Goal: Task Accomplishment & Management: Use online tool/utility

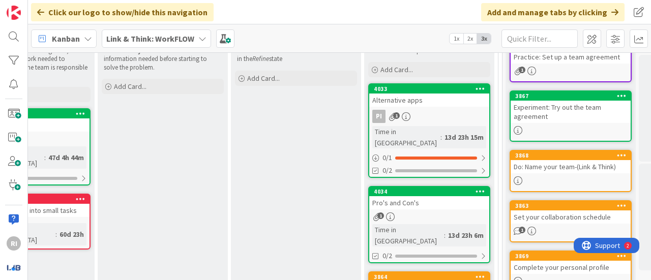
scroll to position [125, 342]
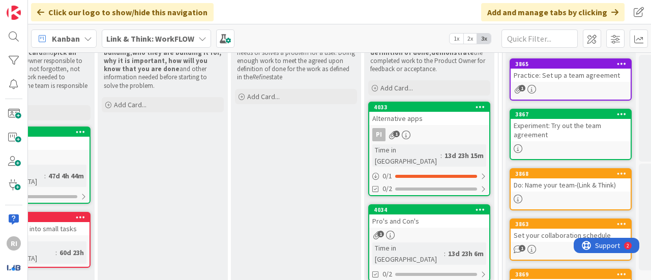
click at [443, 133] on div "PI 1" at bounding box center [429, 134] width 120 height 13
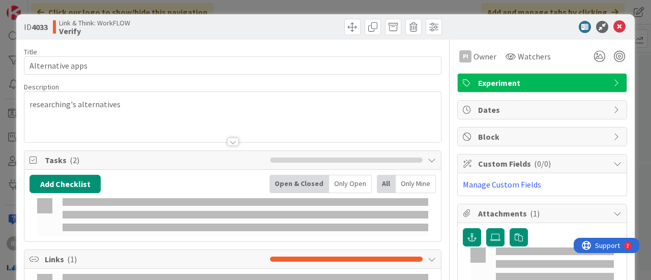
click at [459, 132] on div "Block" at bounding box center [542, 137] width 169 height 18
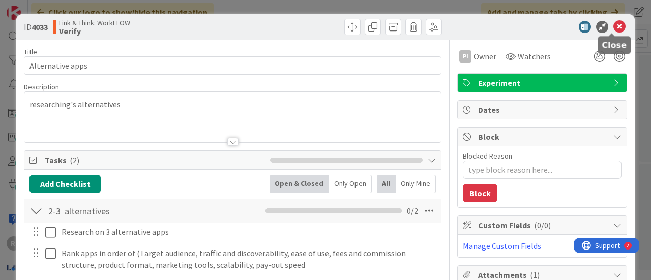
click at [613, 28] on icon at bounding box center [619, 27] width 12 height 12
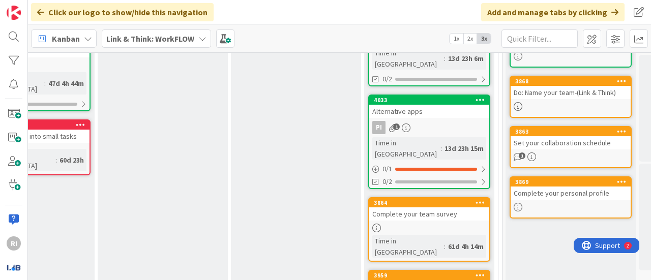
scroll to position [149, 342]
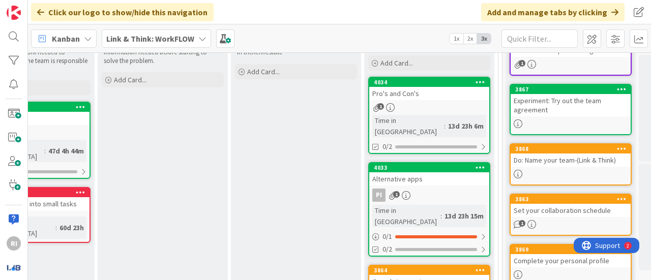
click at [445, 103] on div "1" at bounding box center [429, 107] width 120 height 9
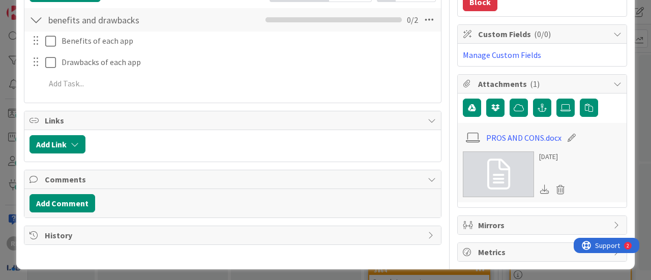
scroll to position [124, 0]
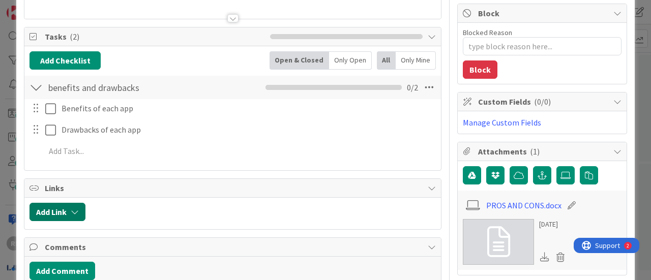
click at [58, 207] on button "Add Link" at bounding box center [57, 212] width 56 height 18
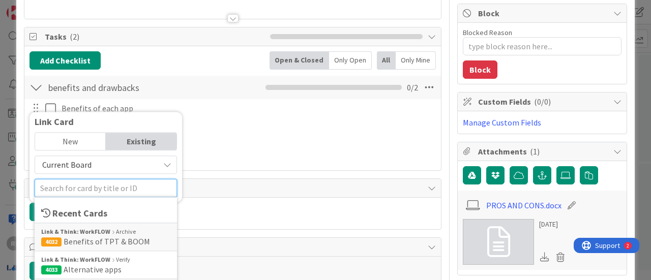
click at [100, 185] on input "text" at bounding box center [106, 188] width 142 height 18
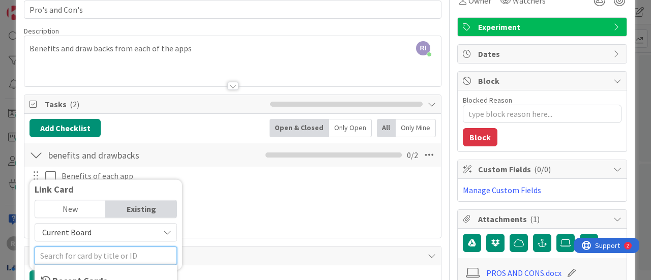
scroll to position [0, 0]
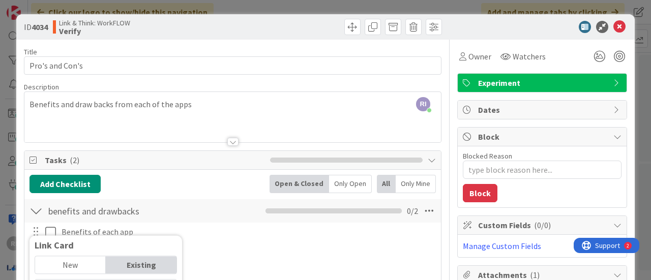
click at [500, 5] on div "ID 4034 Link & Think: WorkFLOW Verify Title 15 / 128 Pro's and Con's Descriptio…" at bounding box center [325, 140] width 651 height 280
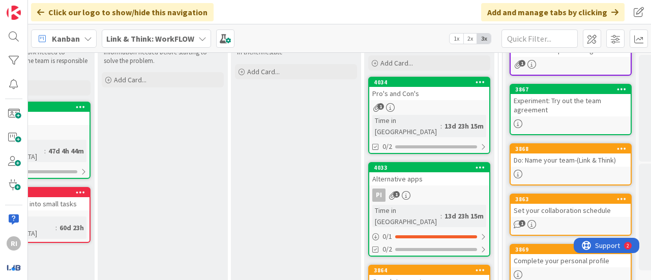
click at [432, 101] on link "4034 Pro's and Con's 1 Time in Column : 13d 23h 15m 0/2" at bounding box center [429, 115] width 122 height 77
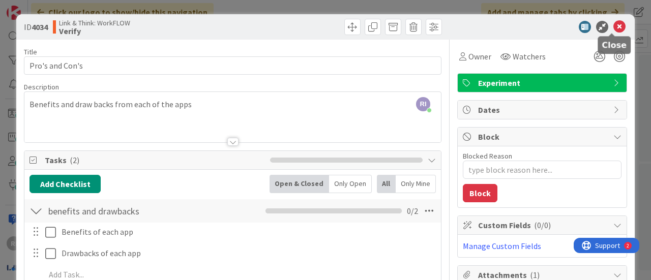
click at [613, 30] on icon at bounding box center [619, 27] width 12 height 12
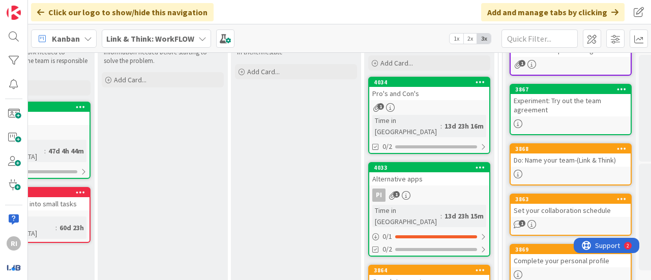
click at [433, 172] on div "Alternative apps" at bounding box center [429, 178] width 120 height 13
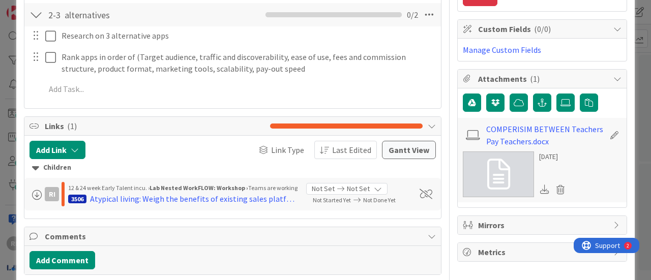
click at [635, 44] on div "ID 4033 Link & Think: WorkFLOW Verify Title 17 / 128 Alternative apps Descripti…" at bounding box center [325, 140] width 651 height 280
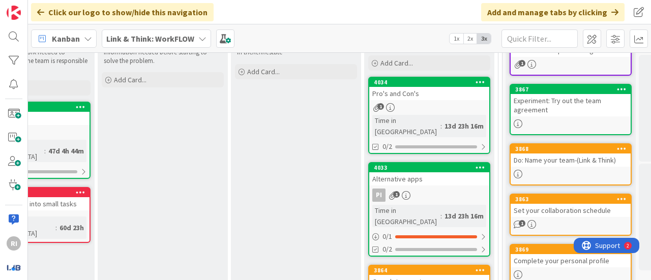
click at [425, 99] on link "4034 Pro's and Con's 1 Time in Column : 13d 23h 16m 0/2" at bounding box center [429, 115] width 122 height 77
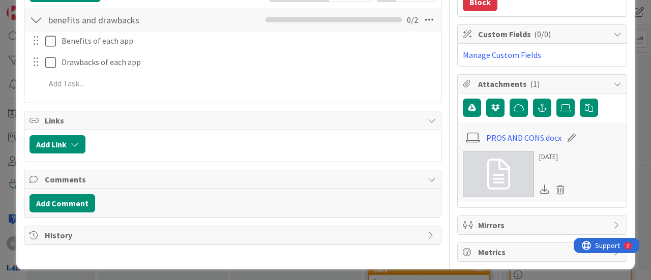
scroll to position [191, 0]
click at [85, 137] on button "Add Link" at bounding box center [57, 144] width 56 height 18
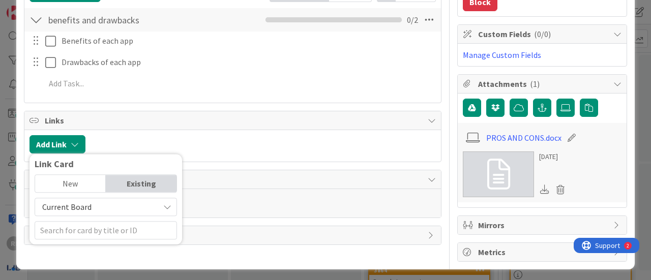
click at [79, 183] on div "New" at bounding box center [70, 183] width 71 height 17
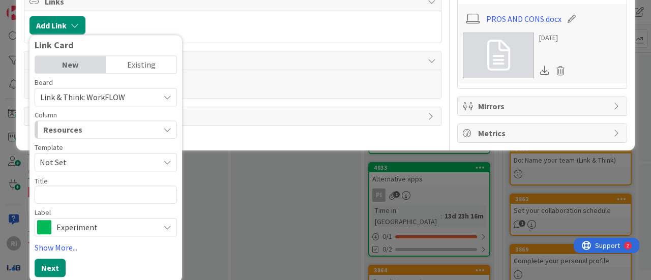
click at [67, 241] on link "Show More..." at bounding box center [106, 247] width 142 height 12
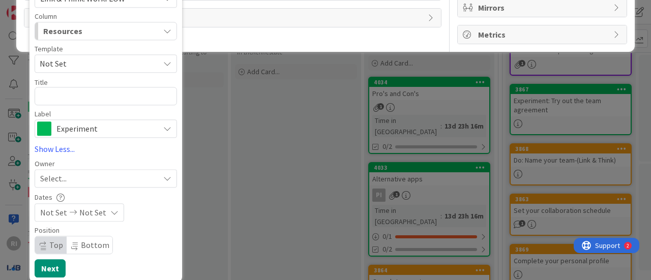
click at [56, 149] on link "Show Less..." at bounding box center [106, 149] width 142 height 12
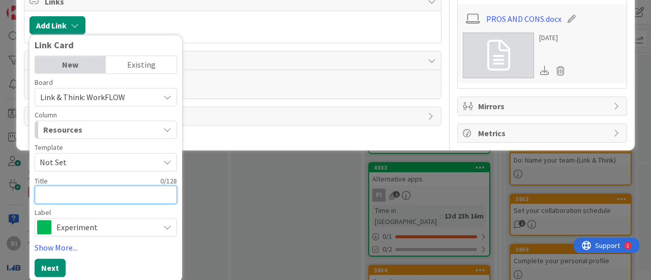
click at [90, 192] on textarea at bounding box center [106, 195] width 142 height 18
click at [156, 155] on span "Not Set" at bounding box center [106, 162] width 142 height 18
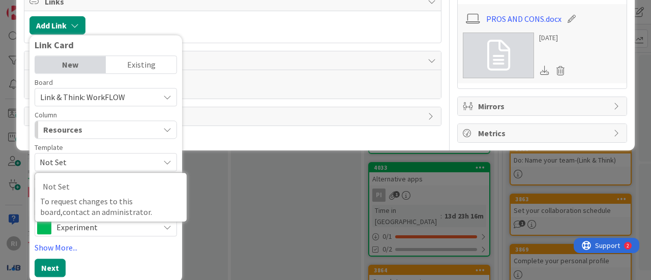
click at [157, 155] on span "Not Set" at bounding box center [106, 162] width 142 height 18
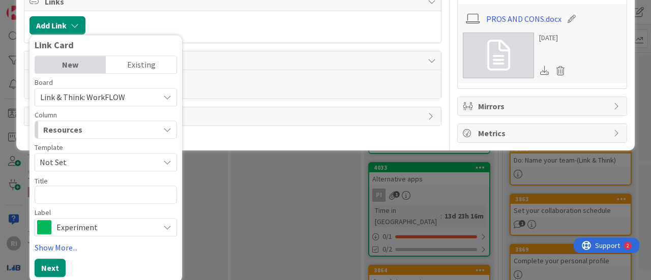
click at [168, 130] on icon "button" at bounding box center [167, 130] width 8 height 8
type textarea "x"
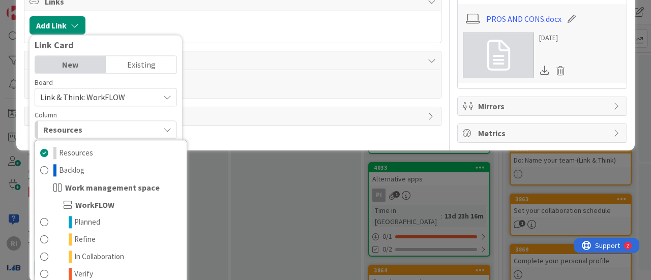
click at [168, 130] on icon "button" at bounding box center [167, 130] width 8 height 8
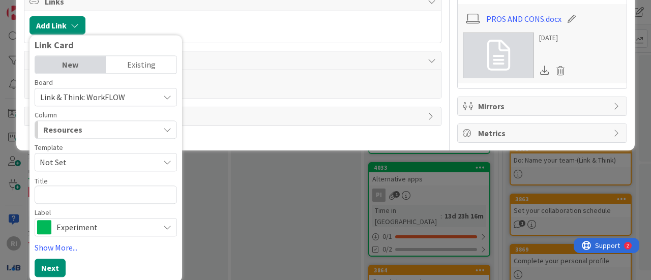
click at [163, 96] on icon at bounding box center [167, 97] width 8 height 8
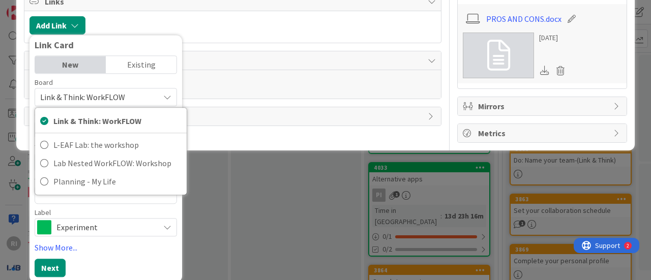
click at [163, 96] on icon at bounding box center [167, 97] width 8 height 8
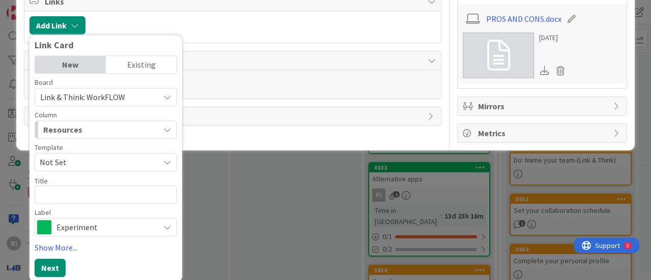
click at [42, 244] on link "Show More..." at bounding box center [106, 247] width 142 height 12
click at [63, 250] on link "Show Less..." at bounding box center [106, 247] width 142 height 12
click at [51, 264] on button "Next" at bounding box center [50, 268] width 31 height 18
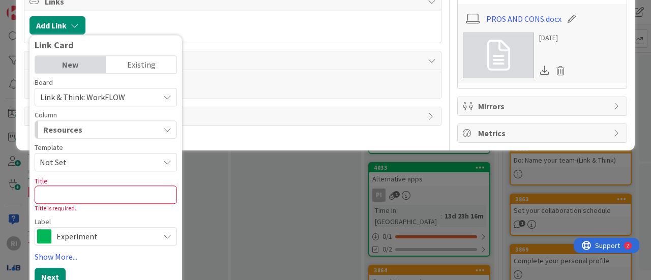
click at [103, 220] on div "Label" at bounding box center [106, 221] width 142 height 7
click at [150, 65] on div "Existing" at bounding box center [141, 64] width 71 height 17
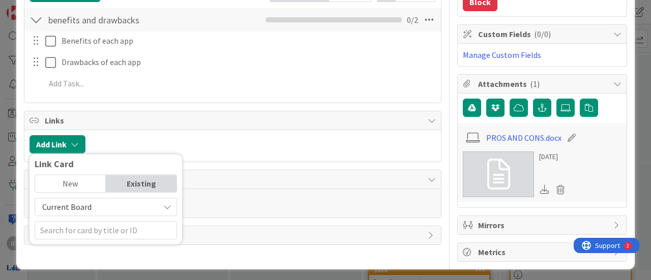
click at [152, 205] on span "Current Board" at bounding box center [97, 207] width 114 height 14
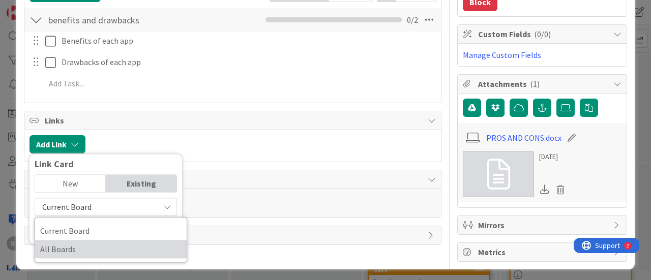
click at [70, 242] on span "All Boards" at bounding box center [110, 248] width 141 height 15
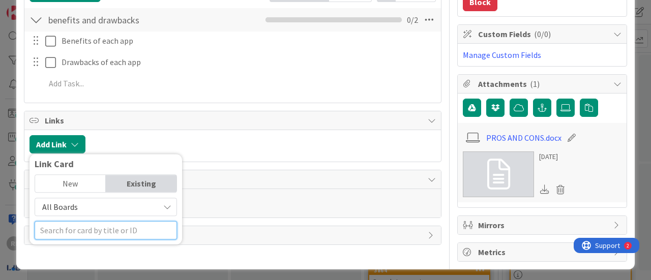
click at [135, 228] on input "text" at bounding box center [106, 230] width 142 height 18
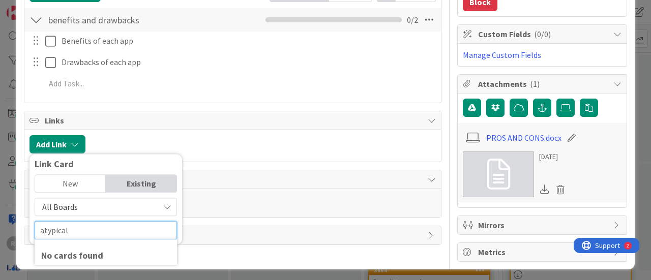
click at [44, 229] on input "atypical" at bounding box center [106, 230] width 142 height 18
type input "Atypical"
click at [215, 153] on div "Add Link Link Card New Existing All Boards Current Board All Boards Atypical No…" at bounding box center [232, 146] width 416 height 32
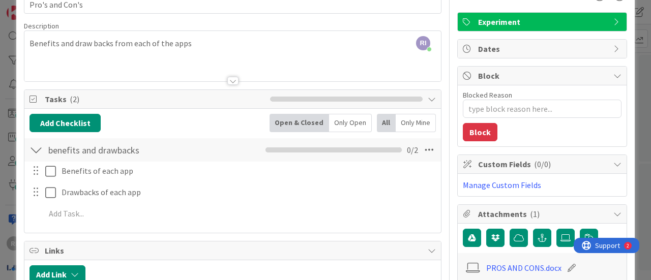
scroll to position [0, 0]
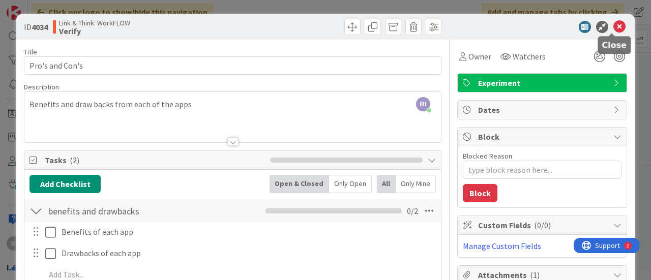
click at [613, 23] on icon at bounding box center [619, 27] width 12 height 12
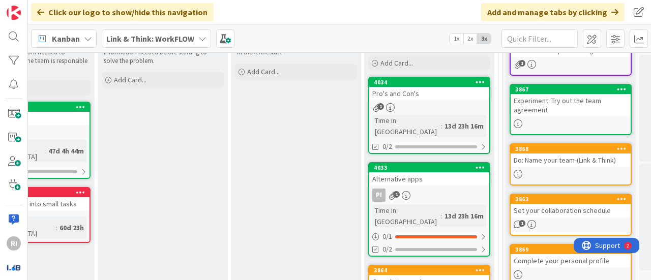
click at [469, 189] on div "PI 1" at bounding box center [429, 195] width 120 height 13
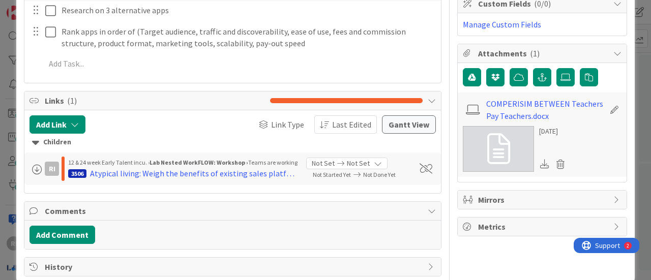
scroll to position [237, 0]
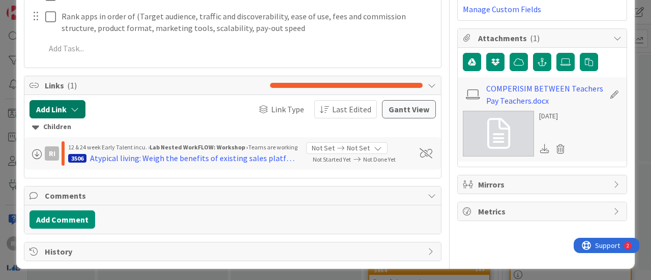
click at [57, 104] on button "Add Link" at bounding box center [57, 109] width 56 height 18
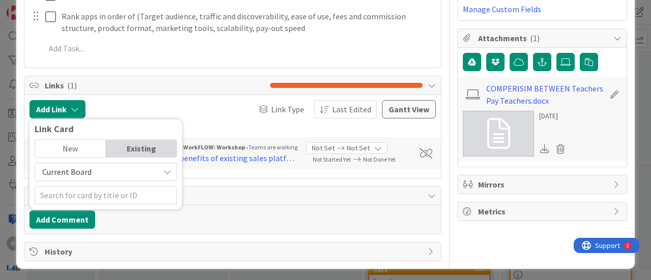
click at [91, 147] on div "New" at bounding box center [70, 148] width 71 height 17
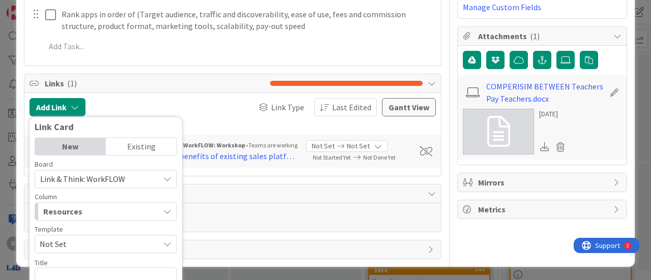
scroll to position [321, 0]
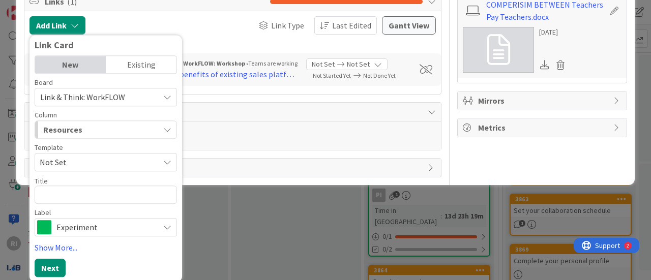
click at [155, 63] on div "Existing" at bounding box center [141, 64] width 71 height 17
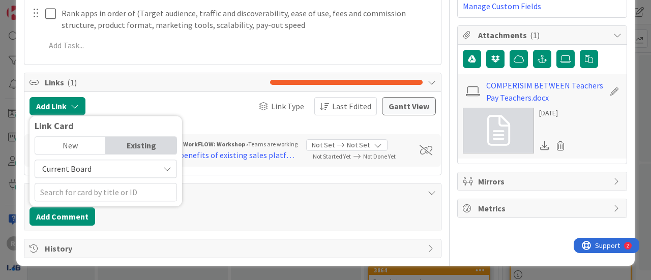
scroll to position [237, 0]
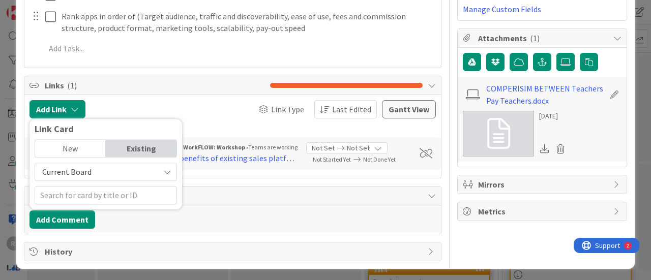
click at [146, 169] on span "Current Board" at bounding box center [97, 172] width 114 height 14
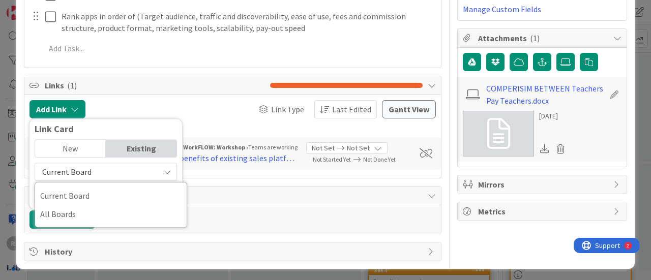
click at [146, 169] on span "Current Board" at bounding box center [97, 172] width 114 height 14
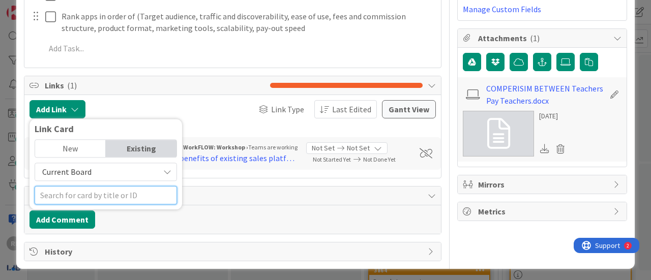
scroll to position [296, 0]
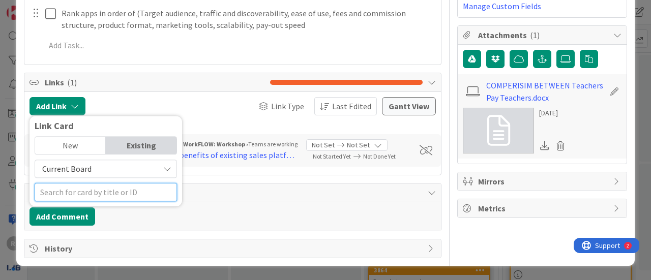
click at [130, 197] on div at bounding box center [106, 193] width 142 height 18
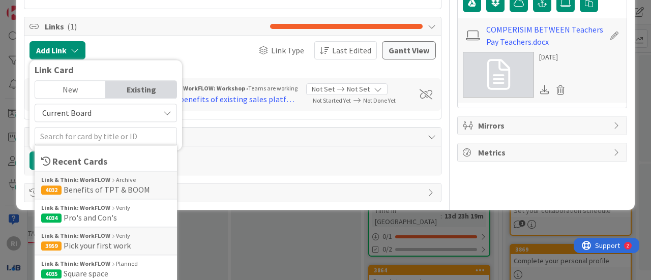
click at [208, 141] on div "Comments" at bounding box center [232, 137] width 416 height 19
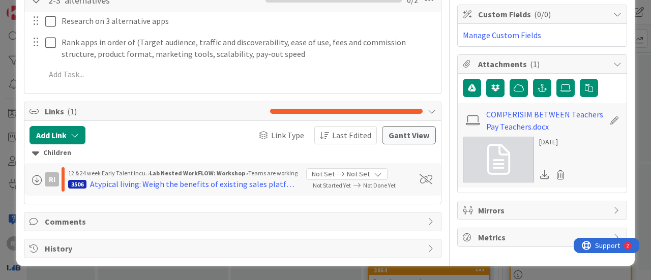
scroll to position [208, 0]
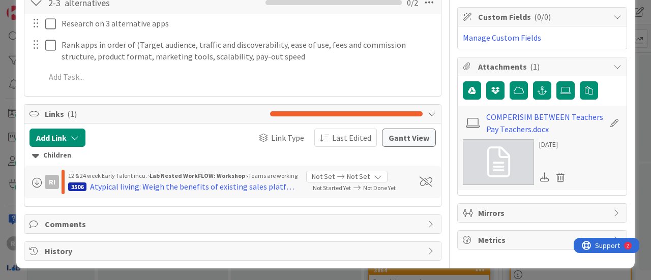
click at [398, 185] on span "Not Done Yet" at bounding box center [385, 188] width 45 height 11
click at [36, 183] on span at bounding box center [37, 183] width 10 height 10
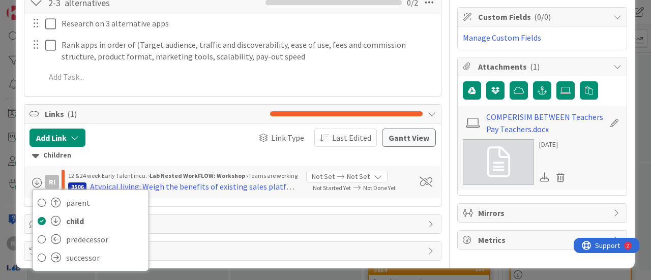
click at [202, 193] on div "parent child predecessor successor RI 12 & 24 week Early Talent incu. › Lab Nes…" at bounding box center [163, 182] width 269 height 24
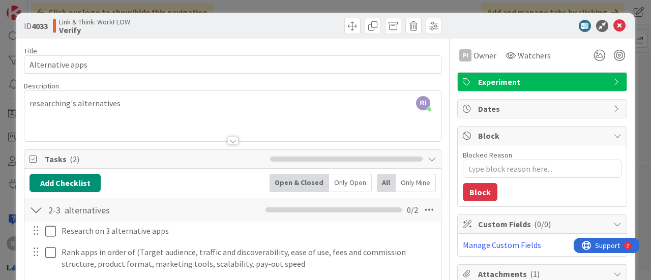
scroll to position [0, 0]
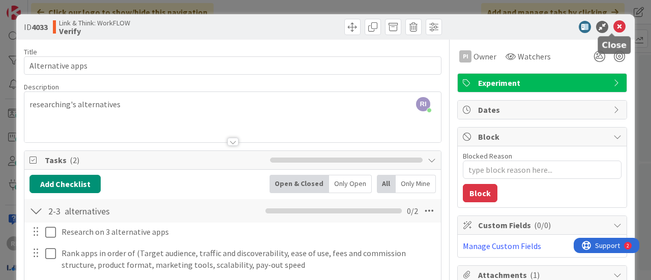
click at [614, 26] on icon at bounding box center [619, 27] width 12 height 12
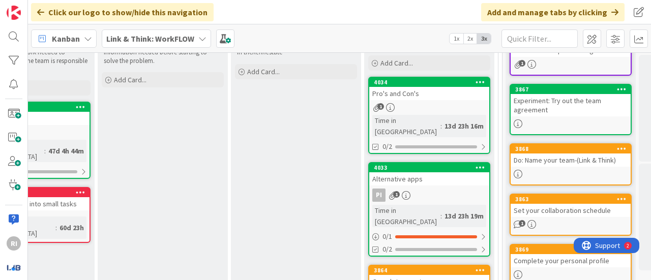
click at [429, 100] on link "4034 Pro's and Con's 1 Time in Column : 13d 23h 16m 0/2" at bounding box center [429, 115] width 122 height 77
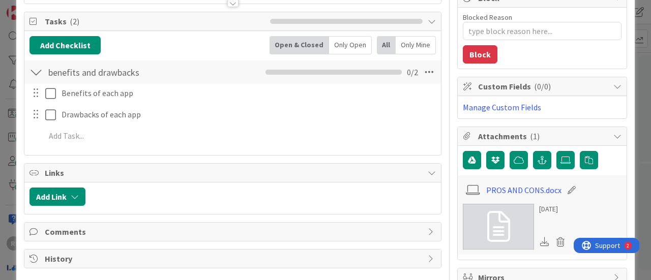
scroll to position [124, 0]
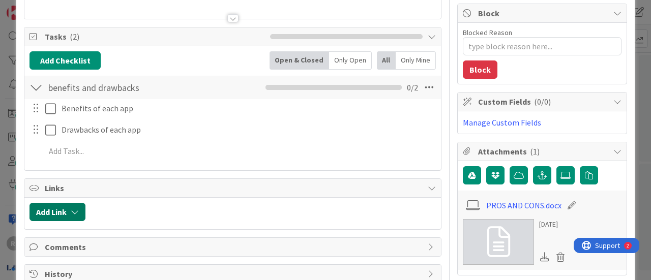
click at [59, 205] on button "Add Link" at bounding box center [57, 212] width 56 height 18
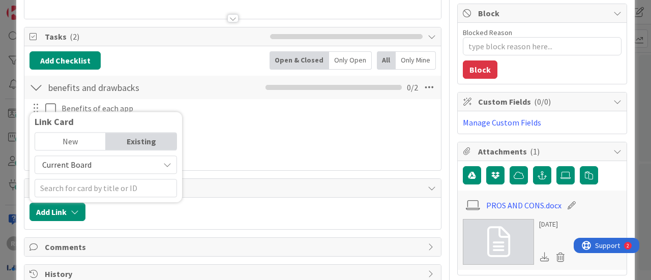
click at [90, 158] on span "Current Board" at bounding box center [97, 165] width 114 height 14
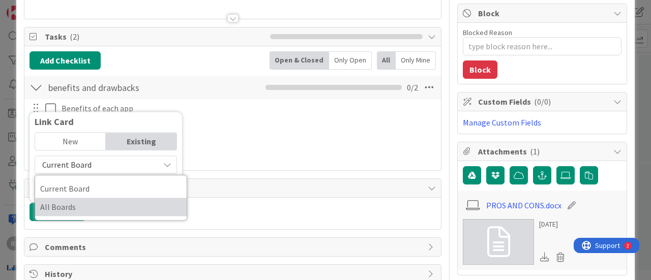
click at [79, 207] on span "All Boards" at bounding box center [110, 206] width 141 height 15
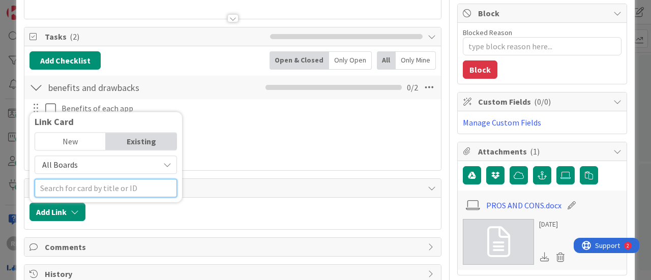
click at [92, 188] on input "text" at bounding box center [106, 188] width 142 height 18
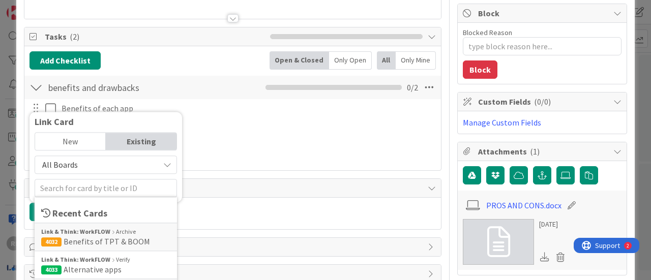
click at [102, 139] on div "New" at bounding box center [70, 141] width 71 height 17
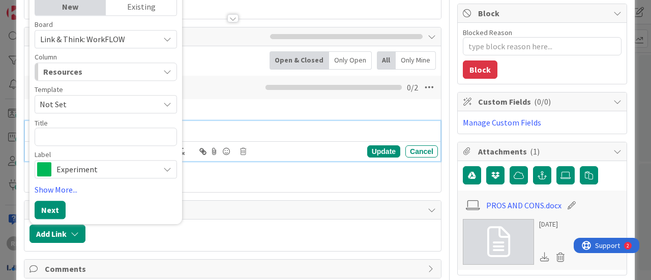
click at [203, 125] on p "Drawbacks of each app" at bounding box center [248, 130] width 372 height 12
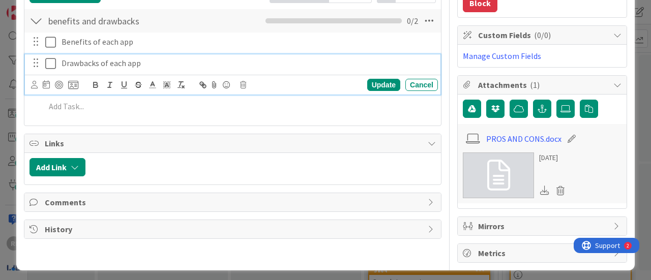
scroll to position [191, 0]
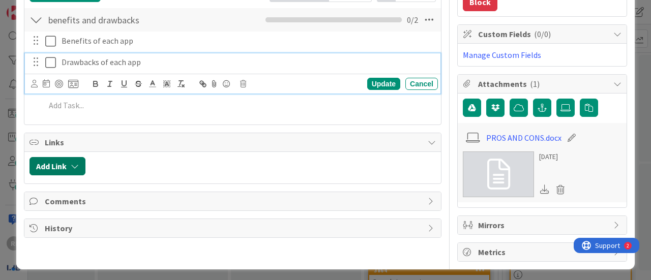
click at [70, 158] on button "Add Link" at bounding box center [57, 166] width 56 height 18
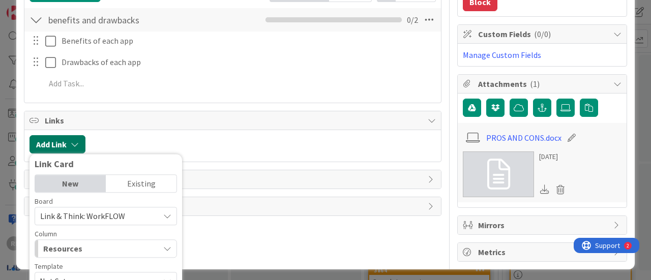
scroll to position [310, 0]
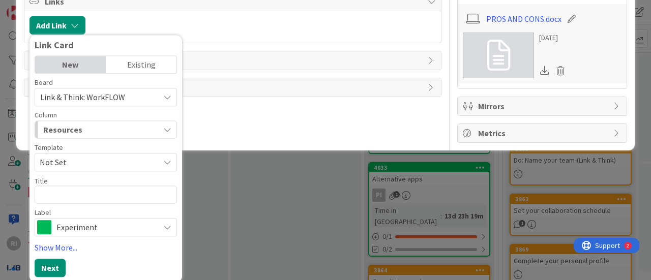
click at [139, 125] on div "Resources" at bounding box center [100, 129] width 118 height 16
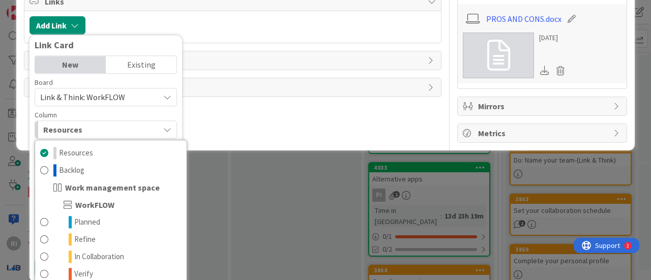
click at [139, 125] on div "Resources" at bounding box center [100, 129] width 118 height 16
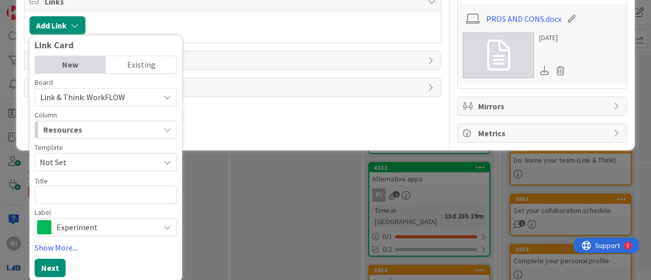
click at [146, 157] on span "Not Set" at bounding box center [96, 162] width 112 height 13
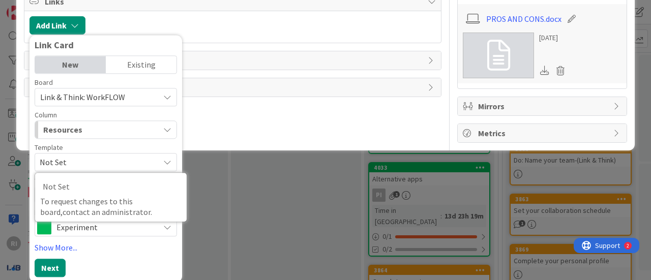
click at [146, 157] on span "Not Set" at bounding box center [96, 162] width 112 height 13
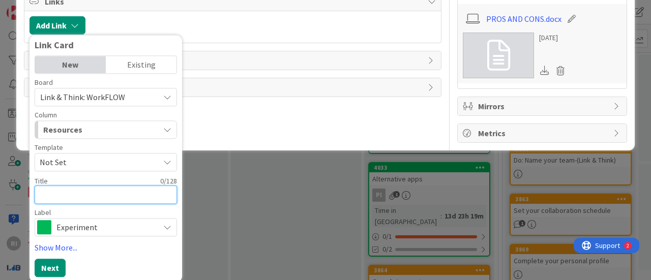
click at [136, 191] on textarea at bounding box center [106, 195] width 142 height 18
click at [169, 227] on icon at bounding box center [167, 227] width 8 height 8
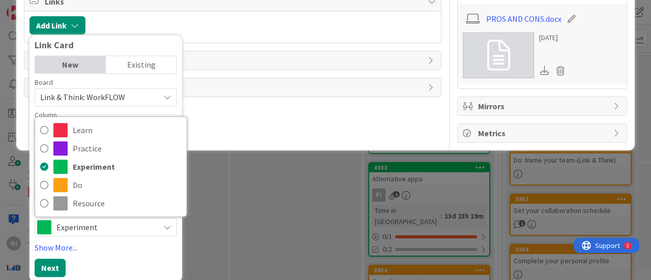
click at [169, 227] on icon at bounding box center [167, 227] width 8 height 8
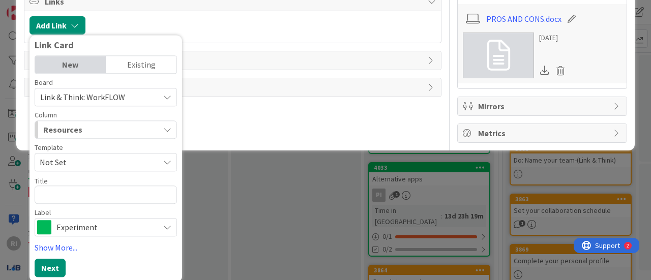
click at [61, 241] on link "Show More..." at bounding box center [106, 247] width 142 height 12
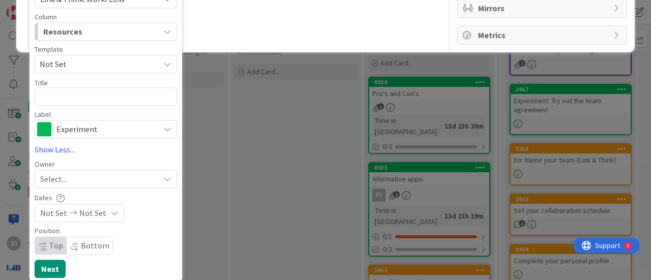
scroll to position [409, 0]
click at [113, 177] on div "Select..." at bounding box center [99, 178] width 119 height 12
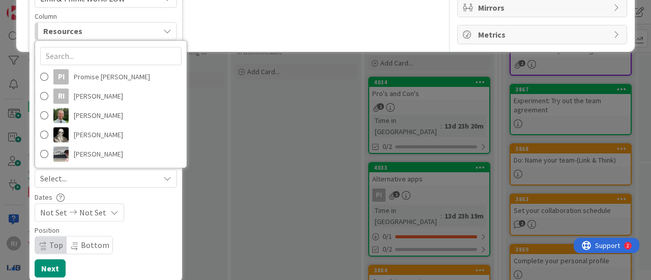
click at [113, 177] on div "Select..." at bounding box center [99, 178] width 119 height 12
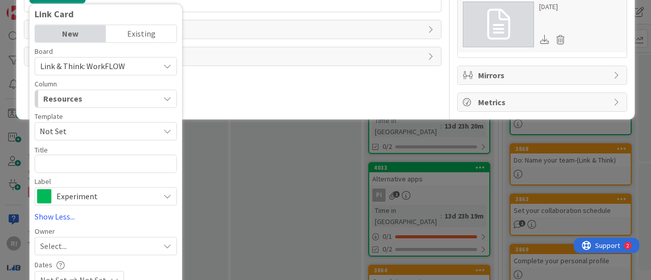
scroll to position [273, 0]
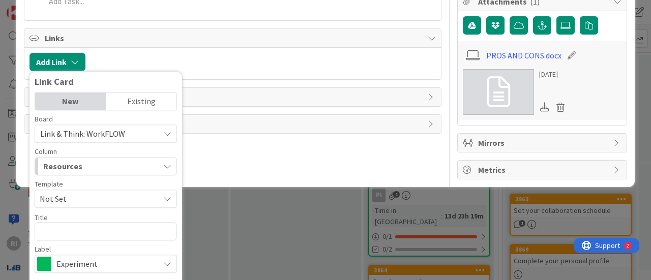
click at [158, 95] on div "Existing" at bounding box center [141, 101] width 71 height 17
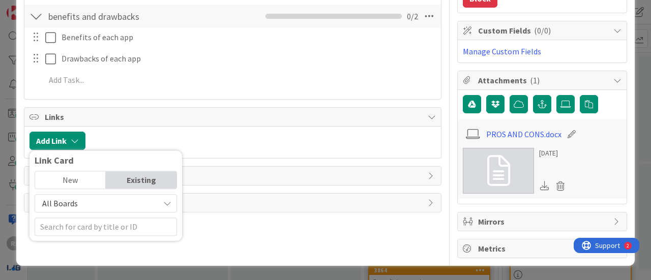
scroll to position [191, 0]
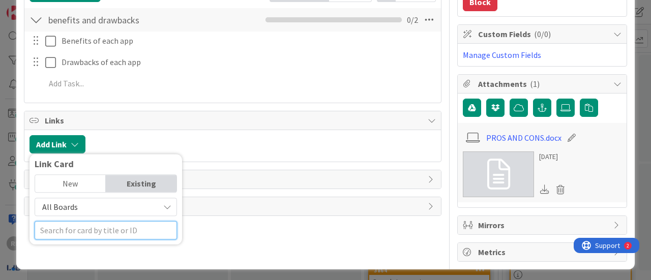
click at [130, 228] on div at bounding box center [106, 230] width 142 height 18
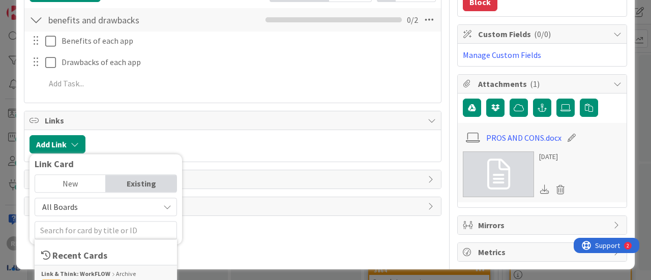
click at [280, 100] on div "Add Checklist Open & Closed Only Open All Only Mine benefits and drawbacks Chec…" at bounding box center [232, 41] width 416 height 124
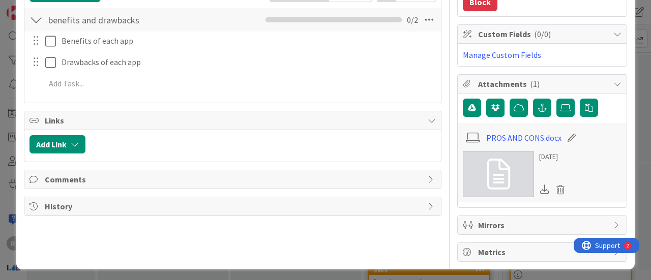
click at [48, 120] on span "Links" at bounding box center [234, 120] width 378 height 12
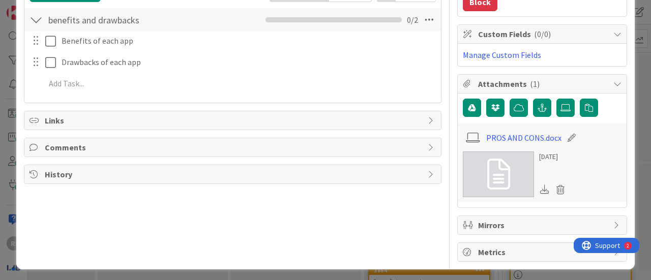
scroll to position [0, 0]
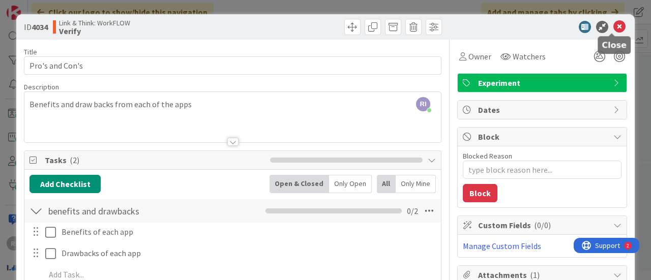
click at [613, 21] on icon at bounding box center [619, 27] width 12 height 12
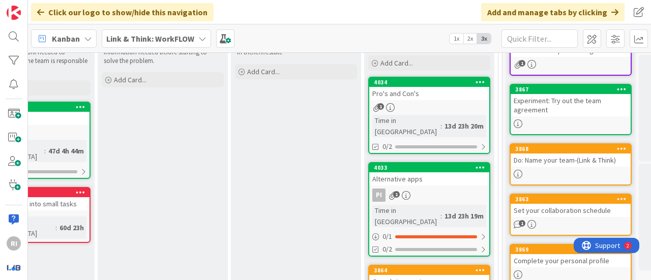
click at [205, 38] on icon at bounding box center [202, 39] width 8 height 8
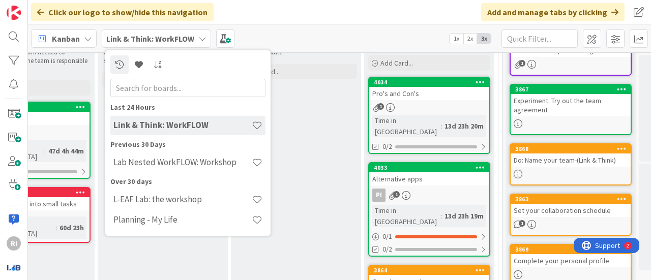
click at [378, 106] on span "1" at bounding box center [380, 106] width 7 height 7
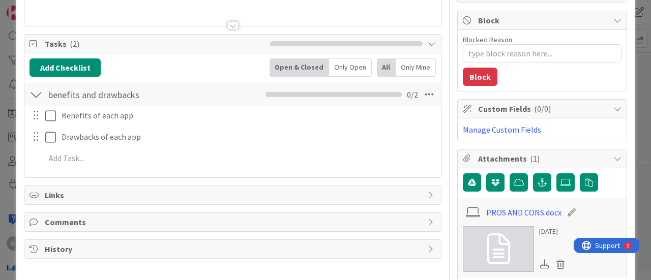
scroll to position [135, 0]
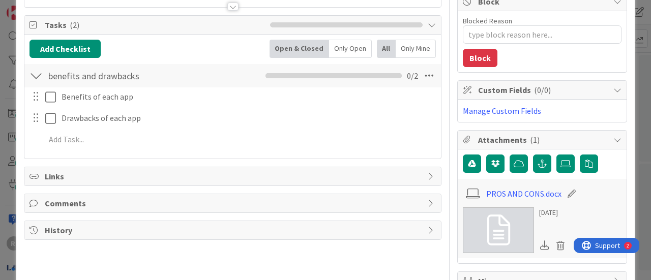
click at [66, 174] on span "Links" at bounding box center [234, 176] width 378 height 12
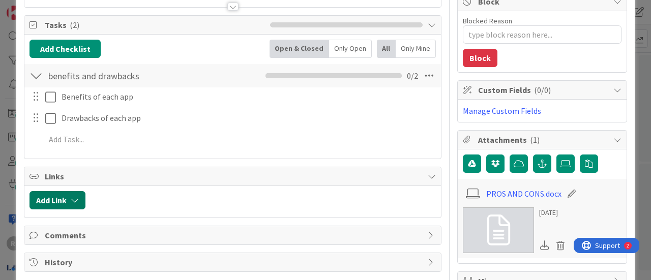
click at [70, 191] on button "Add Link" at bounding box center [57, 200] width 56 height 18
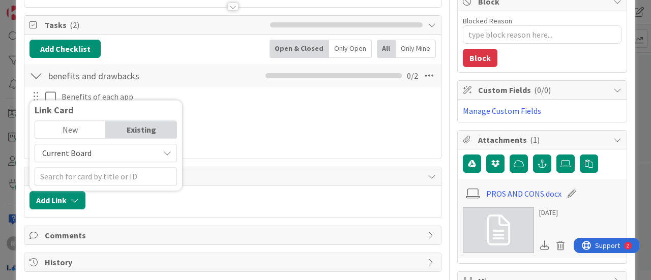
click at [95, 127] on div "New" at bounding box center [70, 129] width 71 height 17
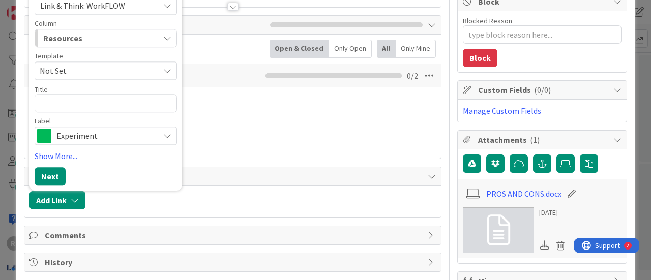
type textarea "x"
type textarea "b"
type textarea "x"
type textarea "be"
type textarea "x"
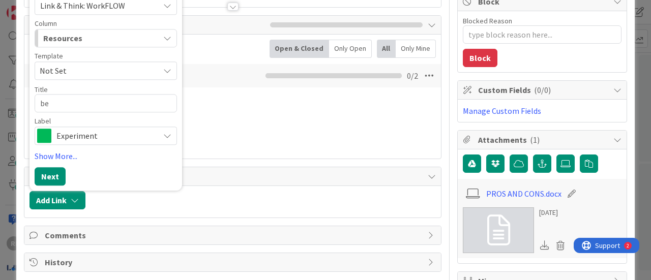
type textarea "ben"
type textarea "x"
type textarea "bene"
type textarea "x"
type textarea "benef"
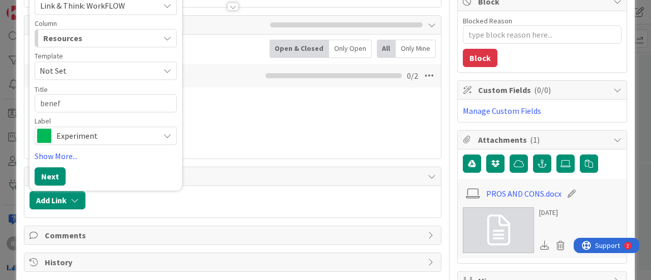
type textarea "x"
type textarea "benefi"
type textarea "x"
type textarea "benefit"
type textarea "x"
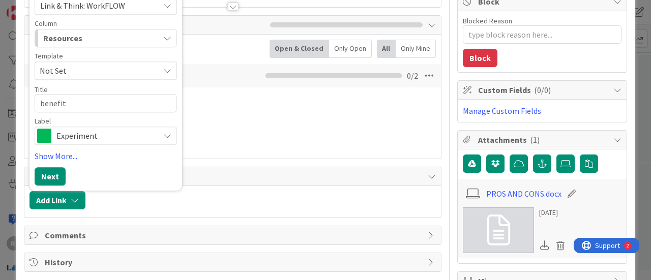
type textarea "benefits"
type textarea "x"
type textarea "benefits"
type textarea "x"
type textarea "benefits an"
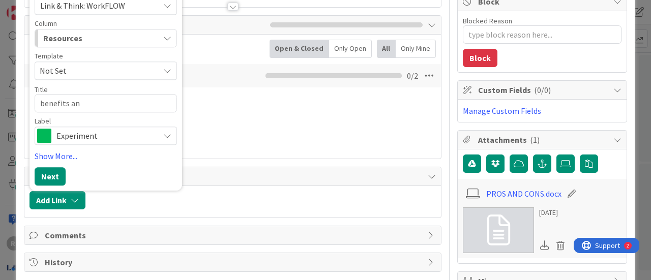
type textarea "x"
type textarea "benefits and"
type textarea "x"
type textarea "benefits and"
type textarea "x"
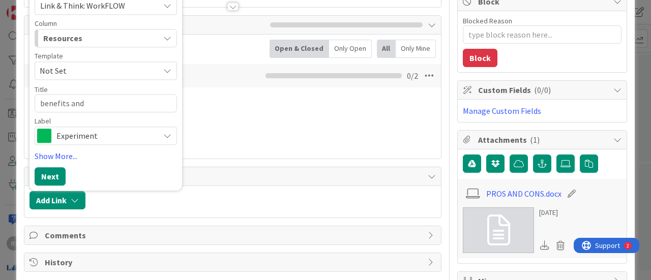
type textarea "benefits and d"
type textarea "x"
type textarea "benefits and dw"
type textarea "x"
type textarea "benefits and d"
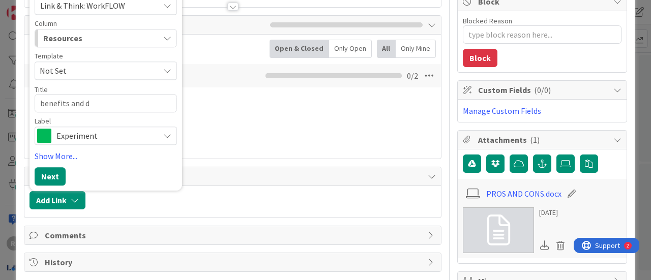
type textarea "x"
type textarea "benefits and dr"
type textarea "x"
type textarea "benefits and dra"
type textarea "x"
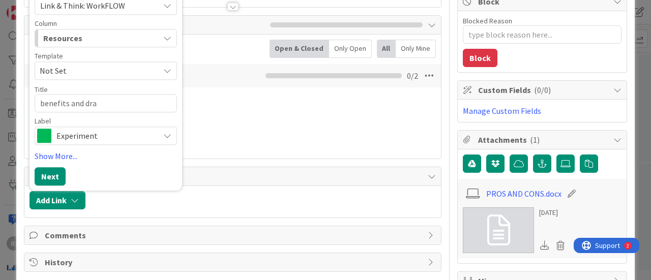
type textarea "benefits and draw"
type textarea "x"
type textarea "benefits and drawb"
type textarea "x"
type textarea "benefits and drawbac"
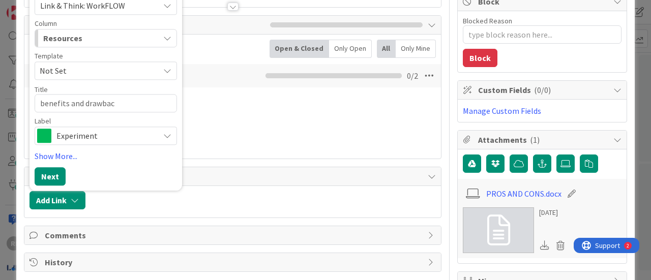
type textarea "x"
type textarea "benefits and drawback"
type textarea "x"
click at [45, 100] on textarea "benefits and drawbacks" at bounding box center [106, 103] width 142 height 18
type textarea "Benefits and drawbacks"
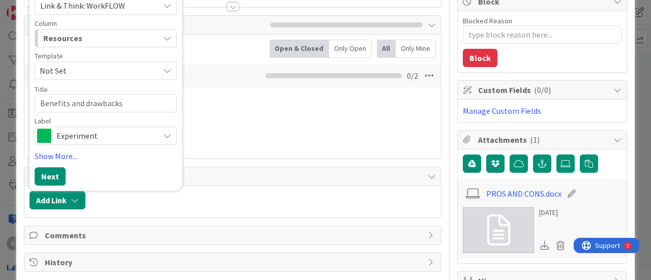
click at [84, 101] on textarea "Benefits and drawbacks" at bounding box center [106, 103] width 142 height 18
click at [87, 101] on textarea "Benefits and drawbacks" at bounding box center [106, 103] width 142 height 18
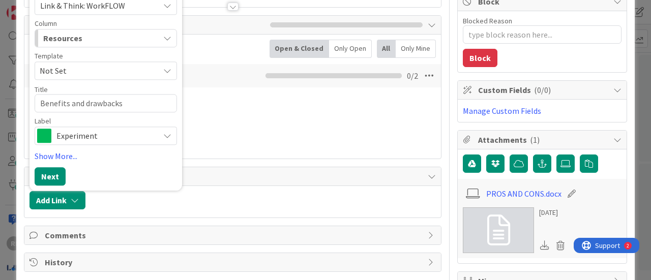
click at [118, 106] on textarea "Benefits and drawbacks" at bounding box center [106, 103] width 142 height 18
click at [88, 101] on textarea "Benefits and drawbacks" at bounding box center [106, 103] width 142 height 18
type textarea "x"
type textarea "Benefits and rawbacks"
type textarea "x"
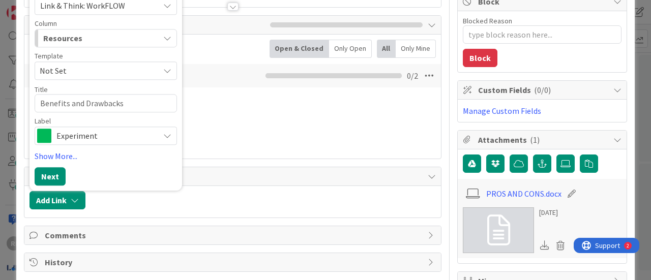
type textarea "Benefits and Drawbacks"
click at [46, 174] on button "Next" at bounding box center [50, 176] width 31 height 18
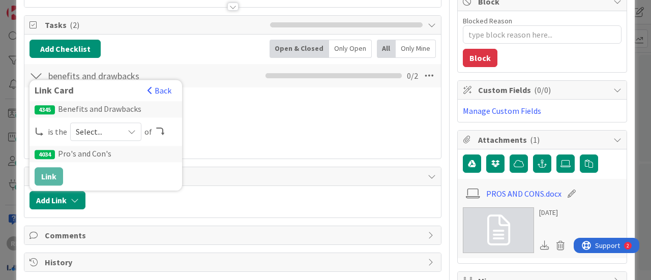
click at [134, 129] on icon at bounding box center [132, 132] width 8 height 8
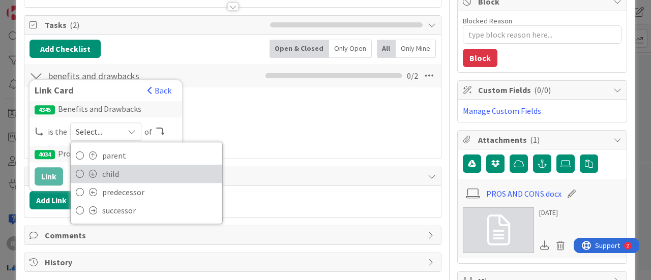
click at [113, 174] on span "child" at bounding box center [159, 173] width 115 height 15
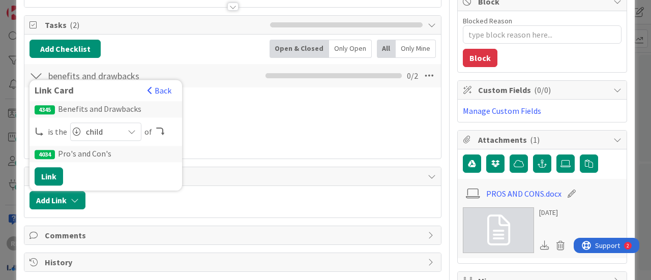
click at [158, 133] on icon at bounding box center [160, 132] width 10 height 8
click at [162, 132] on icon at bounding box center [160, 132] width 10 height 8
click at [154, 135] on div "is the child parent child predecessor successor of" at bounding box center [106, 132] width 142 height 18
click at [144, 129] on div "is the child parent child predecessor successor of" at bounding box center [106, 132] width 142 height 18
click at [106, 154] on div "4034 Pro's and Con's" at bounding box center [105, 154] width 153 height 16
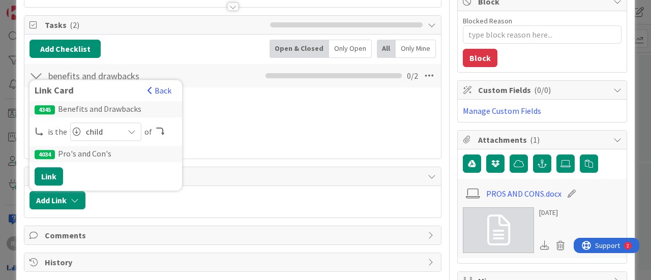
click at [150, 87] on span "button" at bounding box center [149, 90] width 5 height 8
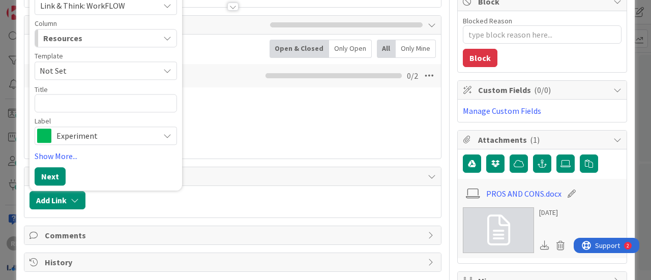
type textarea "x"
type textarea "P"
type textarea "x"
type textarea "PR"
type textarea "x"
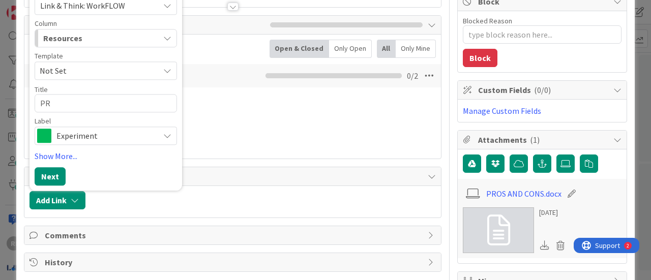
type textarea "PRO"
type textarea "x"
type textarea "PRO"
type textarea "x"
type textarea "PR"
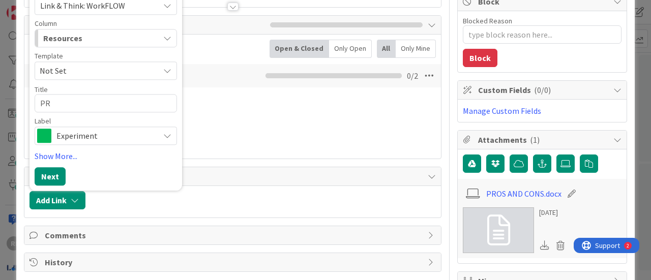
type textarea "x"
type textarea "PR"
type textarea "x"
type textarea "PRO"
type textarea "x"
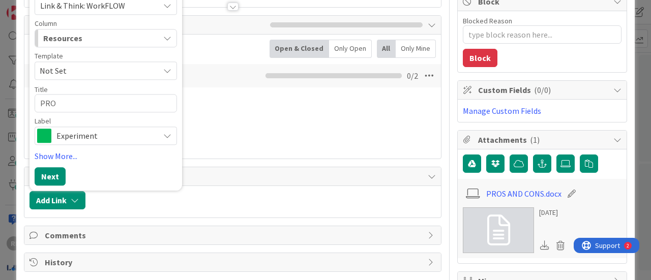
type textarea "PRO'"
type textarea "x"
type textarea "PRO's"
type textarea "x"
type textarea "PRO'sA"
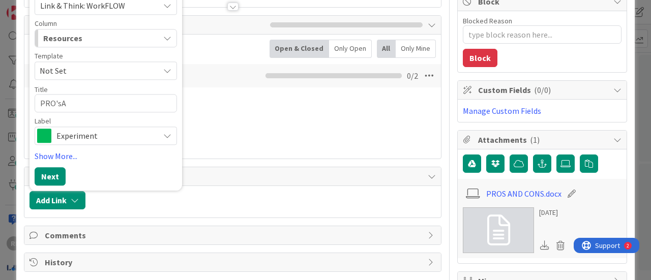
type textarea "x"
type textarea "PRO'sAN"
type textarea "x"
type textarea "PRO'sAND"
type textarea "x"
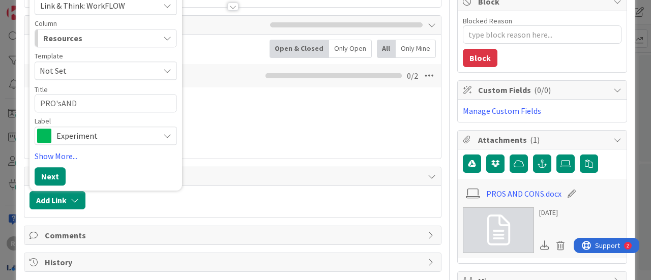
type textarea "PRO'sAN"
type textarea "x"
type textarea "PRO'sA"
type textarea "x"
type textarea "PRO's"
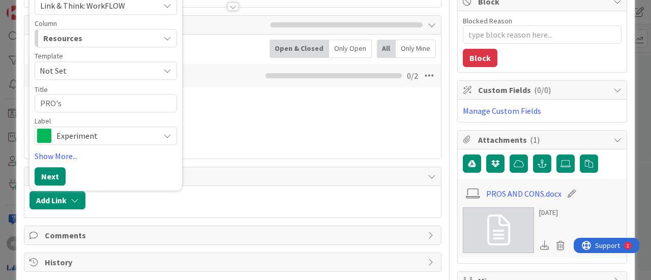
type textarea "x"
type textarea "PRO's"
type textarea "x"
type textarea "PRO's a"
type textarea "x"
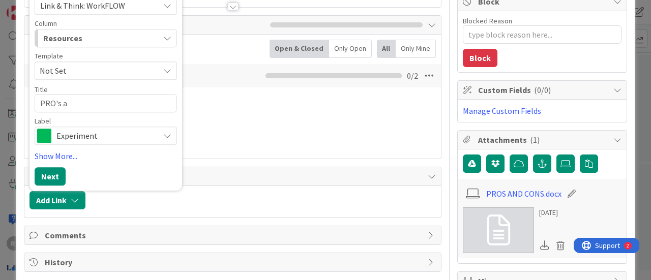
type textarea "PRO's an"
type textarea "x"
type textarea "PRO's and"
type textarea "x"
type textarea "PRO's and"
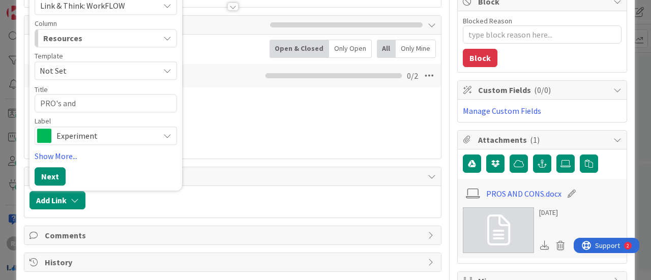
type textarea "x"
type textarea "PRO's and C"
type textarea "x"
type textarea "PRO's and CON"
type textarea "x"
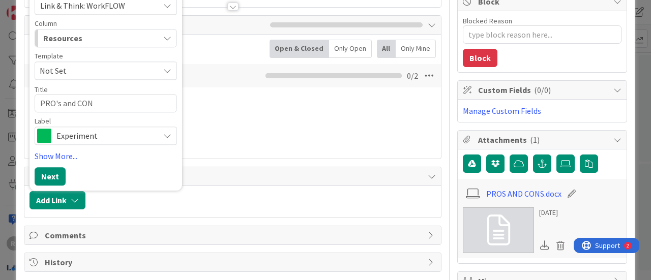
type textarea "PRO's and CON'"
type textarea "x"
type textarea "PRO's and CON's"
click at [51, 175] on button "Next" at bounding box center [50, 176] width 31 height 18
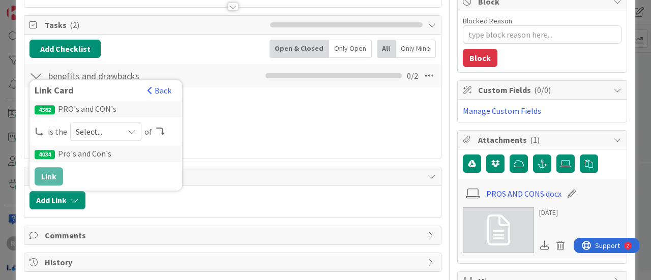
click at [129, 128] on icon at bounding box center [132, 132] width 8 height 8
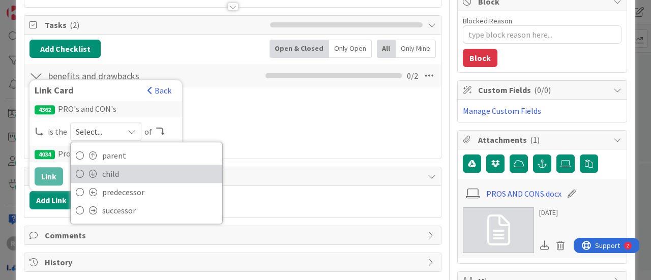
click at [114, 178] on span "child" at bounding box center [159, 173] width 115 height 15
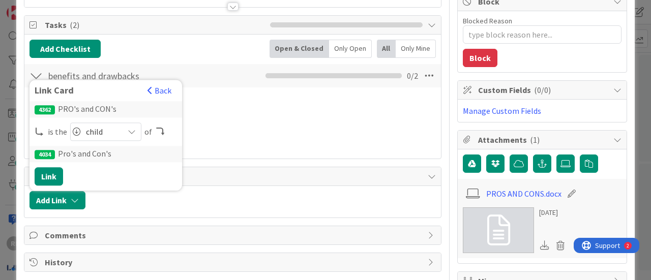
click at [161, 129] on icon at bounding box center [160, 132] width 10 height 8
click at [97, 155] on div "4034 Pro's and Con's" at bounding box center [105, 154] width 153 height 16
click at [121, 152] on div "4034 Pro's and Con's" at bounding box center [105, 154] width 153 height 16
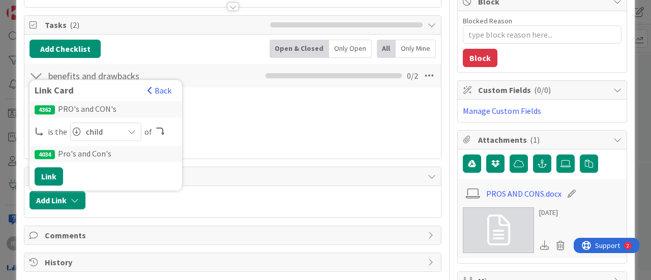
click at [129, 128] on icon at bounding box center [132, 132] width 8 height 8
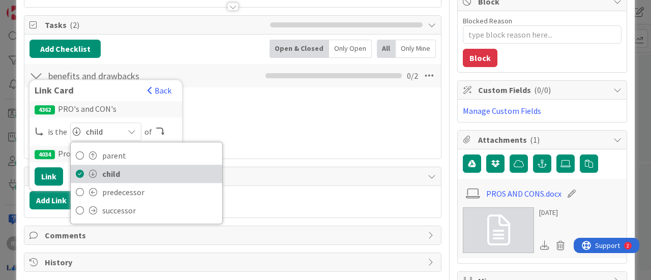
click at [141, 174] on span "child" at bounding box center [159, 173] width 115 height 15
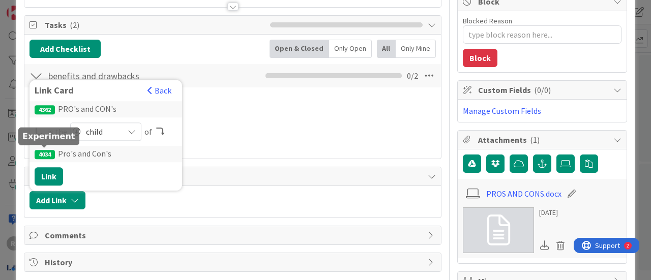
click at [49, 154] on div "4034" at bounding box center [45, 154] width 20 height 9
click at [84, 157] on div "4034 Pro's and Con's" at bounding box center [105, 154] width 153 height 16
click at [136, 152] on div "4034 Pro's and Con's" at bounding box center [105, 154] width 153 height 16
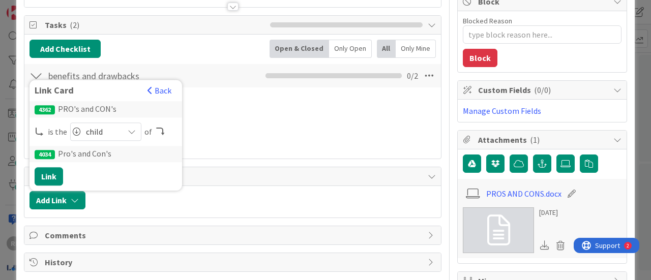
click at [158, 128] on icon at bounding box center [160, 132] width 10 height 8
click at [56, 177] on button "Link" at bounding box center [49, 176] width 28 height 18
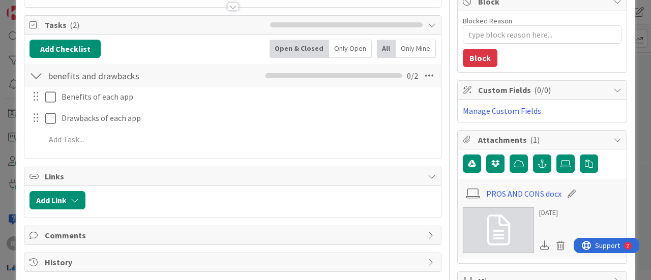
type textarea "x"
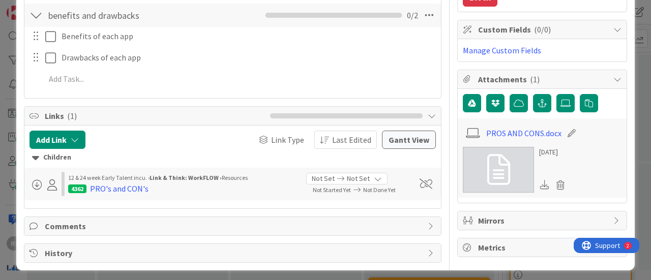
scroll to position [197, 0]
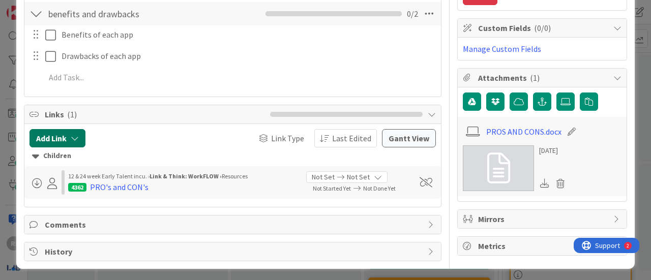
click at [66, 136] on button "Add Link" at bounding box center [57, 138] width 56 height 18
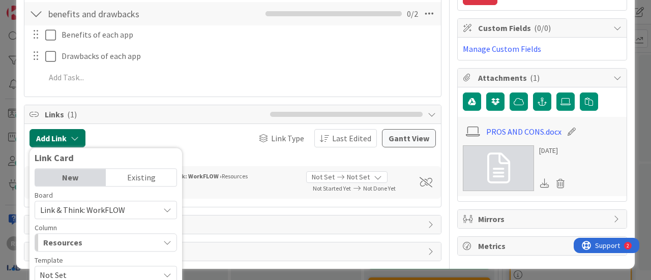
scroll to position [265, 0]
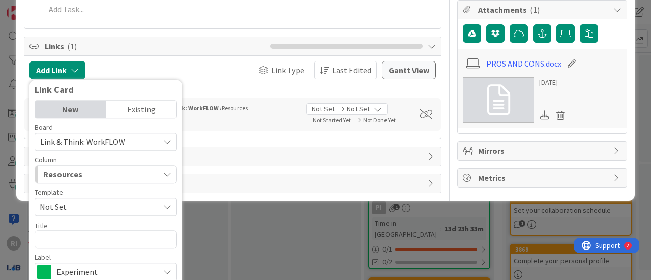
click at [143, 109] on div "Existing" at bounding box center [141, 109] width 71 height 17
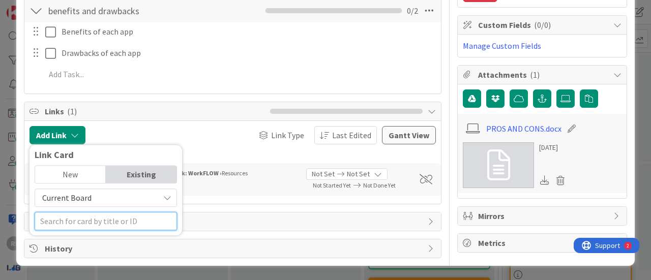
click at [125, 225] on div at bounding box center [106, 221] width 142 height 18
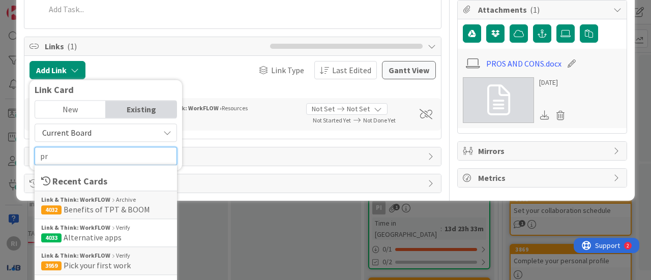
scroll to position [197, 0]
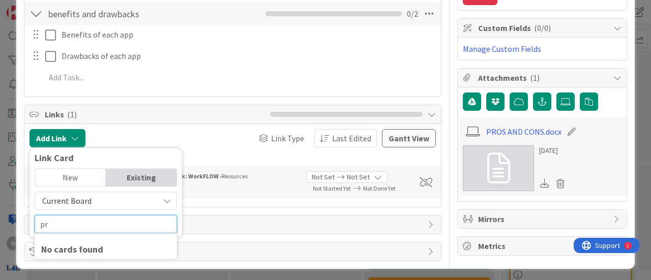
type input "pro"
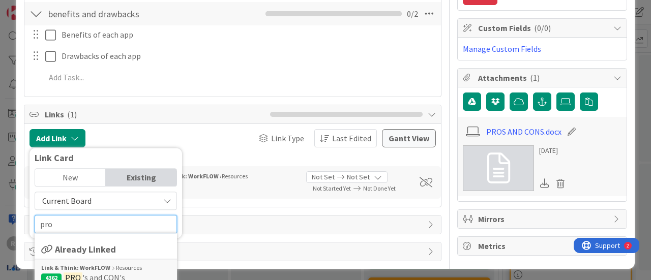
scroll to position [202, 0]
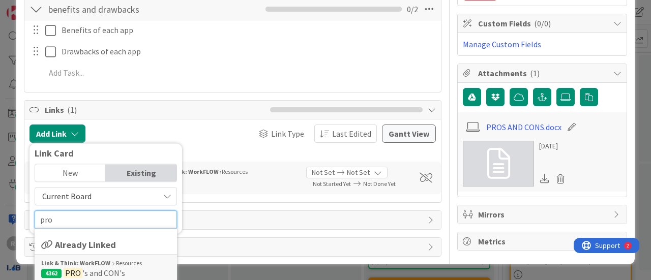
type textarea "x"
type input "pro"
click at [106, 264] on b "Link & Think: WorkFLOW" at bounding box center [75, 263] width 69 height 9
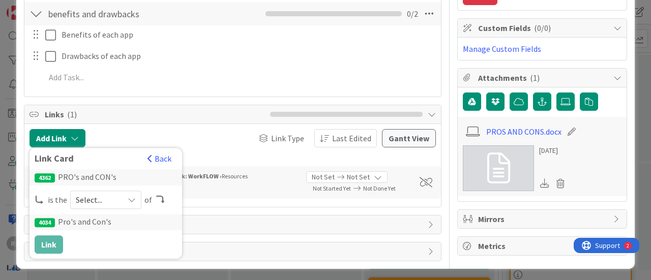
click at [113, 225] on div "4034 Pro's and Con's" at bounding box center [105, 222] width 153 height 16
click at [138, 220] on div "4034 Pro's and Con's" at bounding box center [105, 222] width 153 height 16
click at [131, 199] on icon at bounding box center [132, 200] width 8 height 8
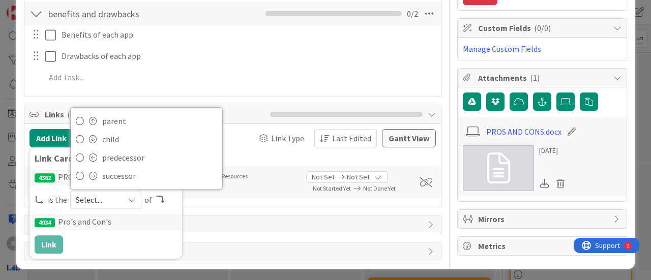
click at [177, 220] on div "4034 Pro's and Con's" at bounding box center [105, 222] width 153 height 16
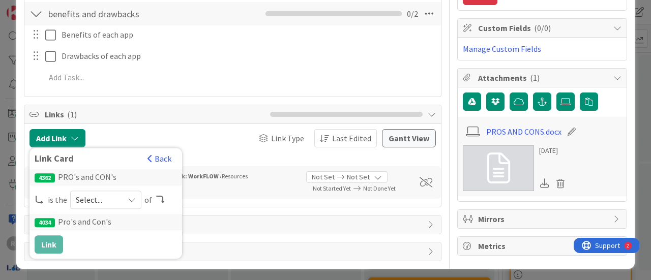
click at [157, 153] on button "Back" at bounding box center [159, 158] width 25 height 11
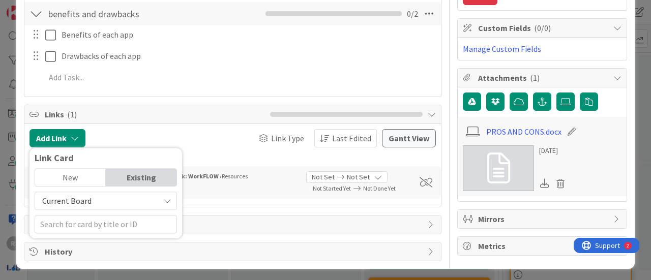
click at [78, 178] on div "New" at bounding box center [70, 177] width 71 height 17
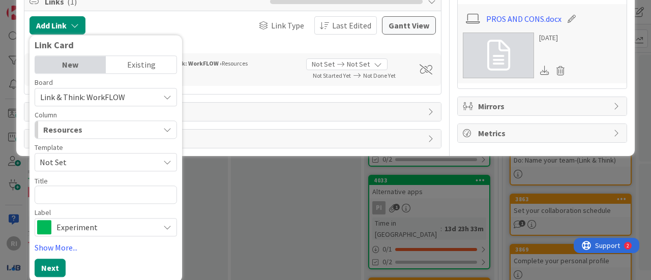
click at [155, 129] on div "Resources" at bounding box center [100, 129] width 118 height 16
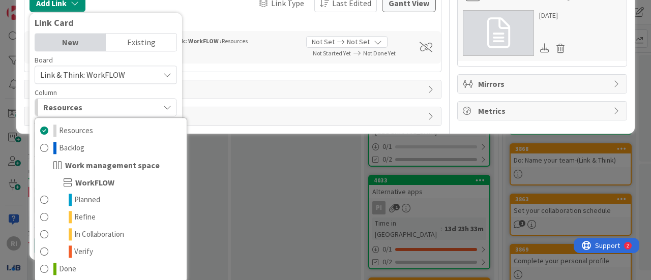
scroll to position [264, 0]
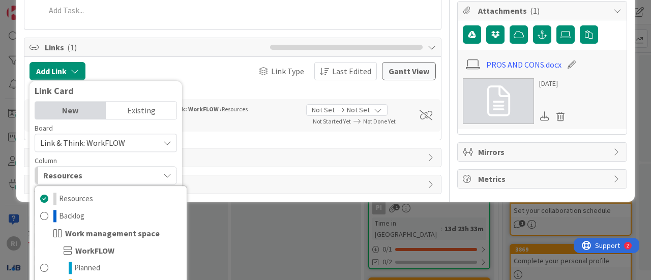
click at [166, 168] on button "Resources" at bounding box center [106, 175] width 142 height 18
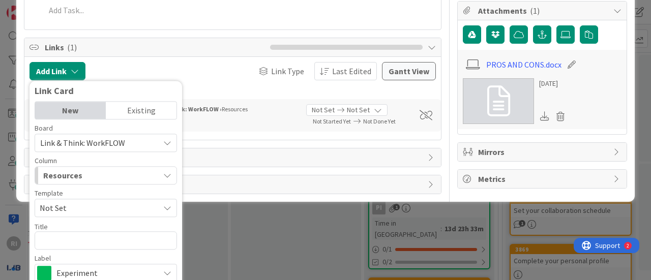
click at [158, 171] on div "Resources" at bounding box center [100, 175] width 118 height 16
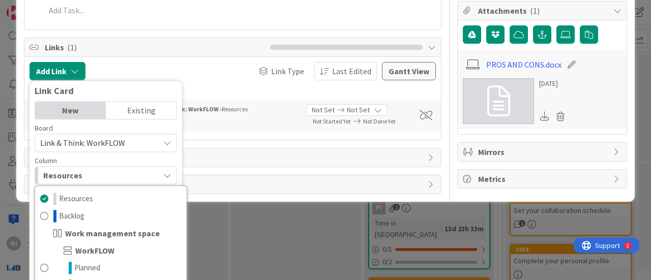
click at [172, 166] on button "Resources" at bounding box center [106, 175] width 142 height 18
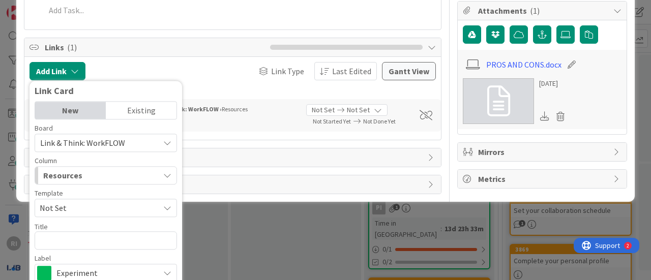
click at [168, 135] on div "Link & Think: WorkFLOW" at bounding box center [106, 143] width 142 height 18
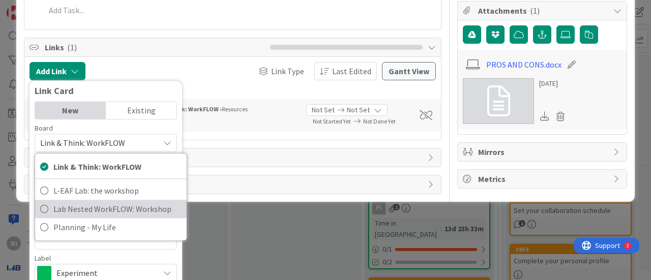
click at [134, 207] on span "Lab Nested WorkFLOW: Workshop" at bounding box center [117, 208] width 128 height 15
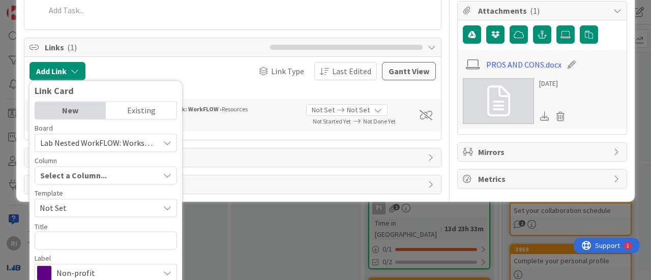
scroll to position [310, 0]
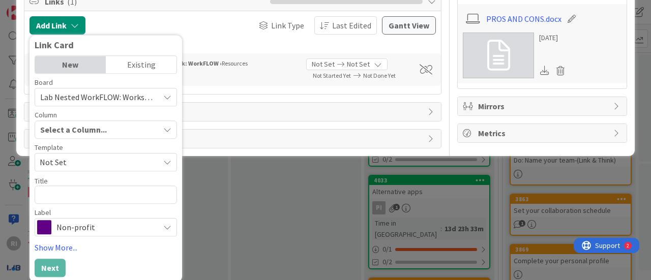
click at [166, 161] on icon at bounding box center [167, 162] width 8 height 8
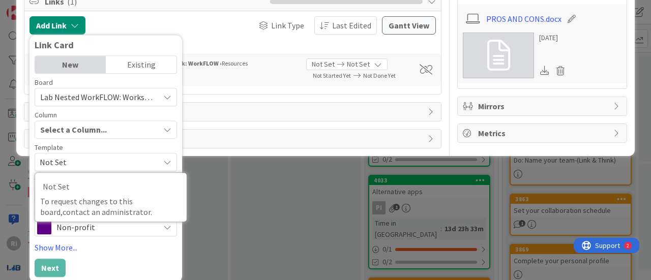
click at [166, 161] on icon at bounding box center [167, 162] width 8 height 8
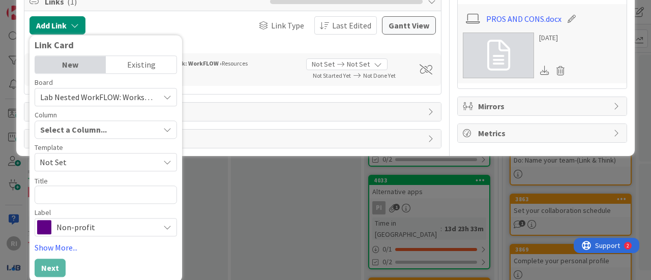
click at [167, 127] on icon "button" at bounding box center [167, 130] width 8 height 8
click at [167, 130] on icon "button" at bounding box center [167, 130] width 8 height 8
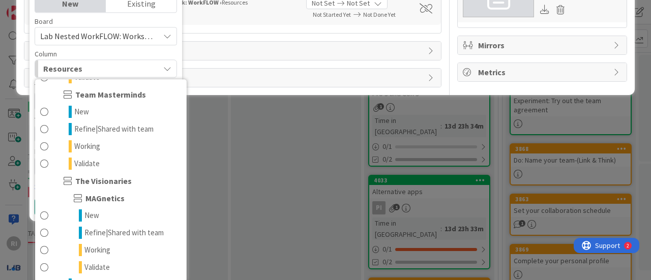
scroll to position [472, 0]
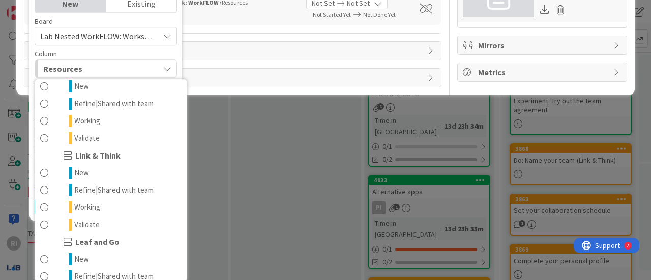
click at [169, 45] on div "Board Lab Nested WorkFLOW: Workshop Link & Think: WorkFLOW L-EAF Lab: the works…" at bounding box center [106, 97] width 142 height 158
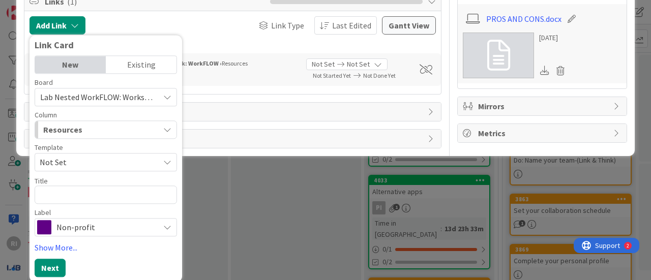
click at [163, 97] on icon at bounding box center [167, 97] width 8 height 8
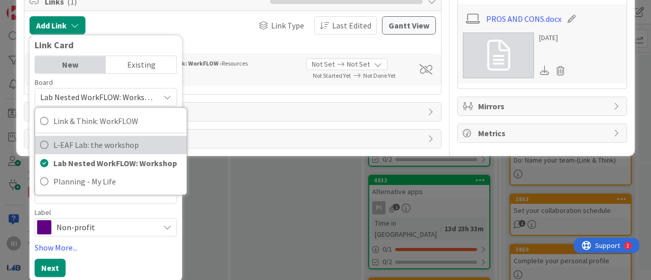
click at [132, 143] on span "L-EAF Lab: the workshop" at bounding box center [117, 144] width 128 height 15
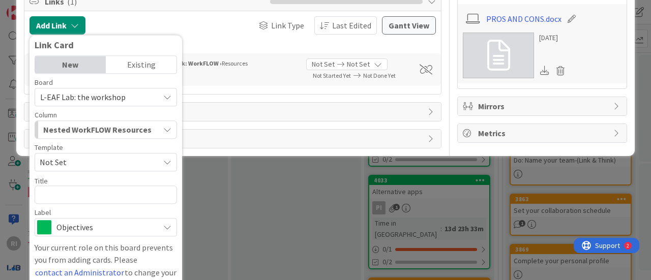
click at [164, 128] on icon "button" at bounding box center [167, 130] width 8 height 8
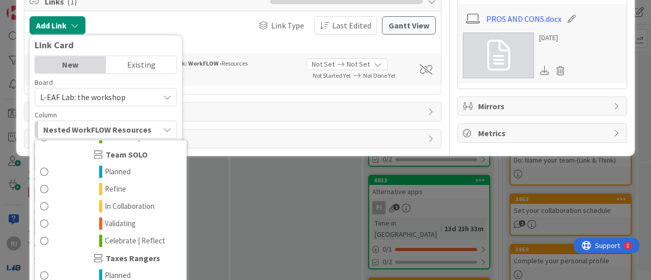
click at [169, 106] on div "Board L-EAF Lab: the workshop Link & Think: WorkFLOW L-EAF Lab: the workshop La…" at bounding box center [106, 158] width 142 height 158
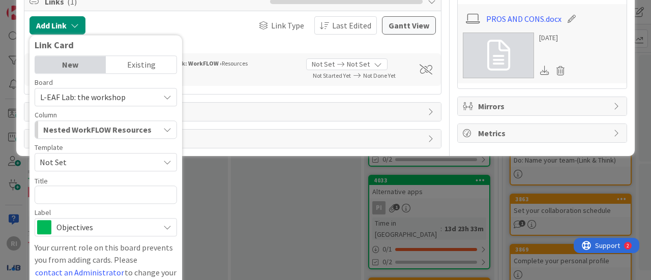
click at [170, 95] on icon at bounding box center [167, 97] width 8 height 8
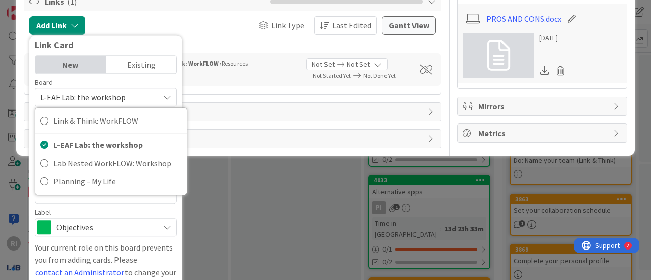
click at [205, 136] on span "History" at bounding box center [234, 139] width 378 height 12
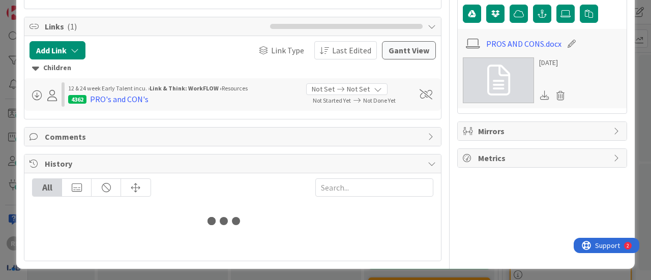
type textarea "x"
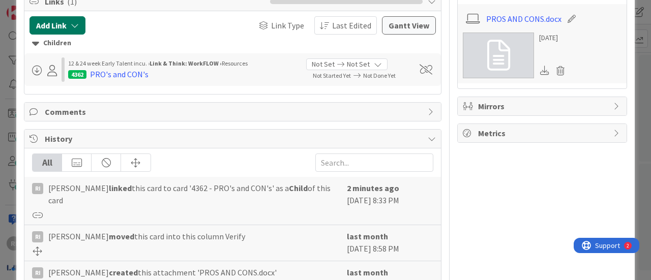
click at [73, 26] on icon "button" at bounding box center [75, 25] width 8 height 8
